Goal: Information Seeking & Learning: Check status

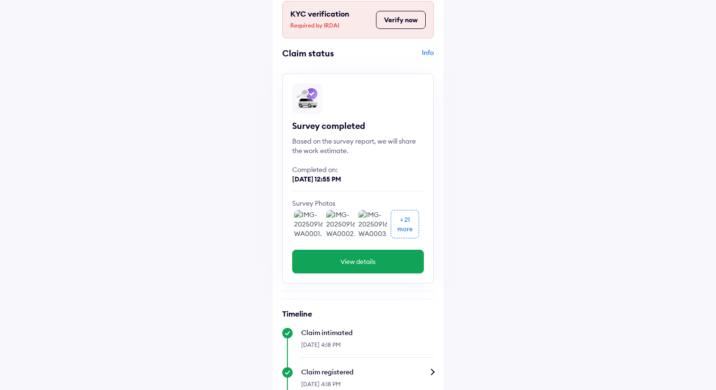
scroll to position [40, 0]
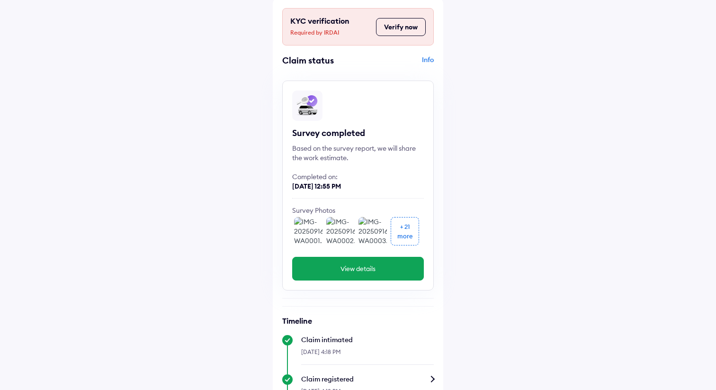
click at [360, 265] on button "View details" at bounding box center [358, 269] width 132 height 24
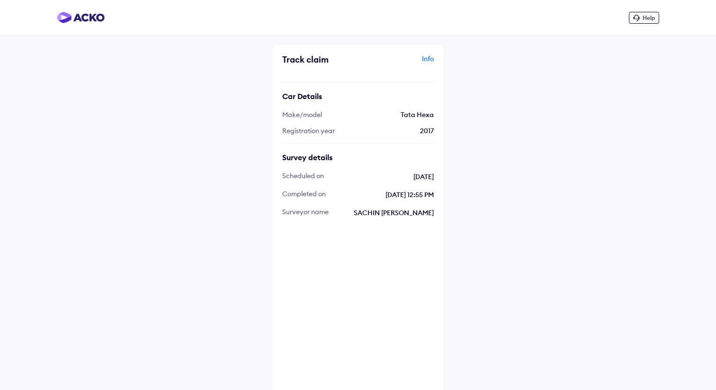
click at [537, 230] on div "Help Track claim Info Car Details Make/model Tata Hexa Registration year [DATE]…" at bounding box center [358, 320] width 716 height 640
click at [430, 60] on div "Info" at bounding box center [396, 63] width 73 height 18
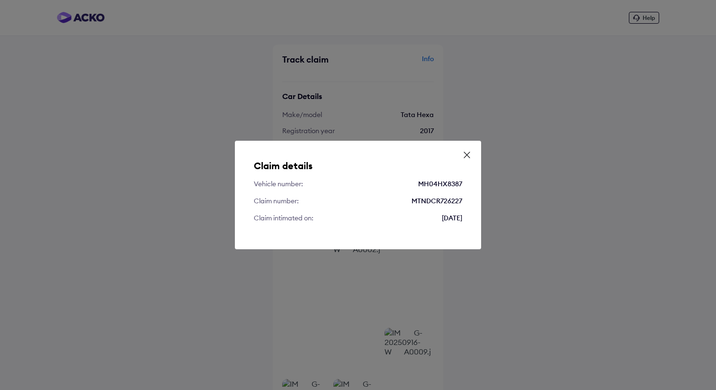
scroll to position [40, 0]
